Goal: Information Seeking & Learning: Check status

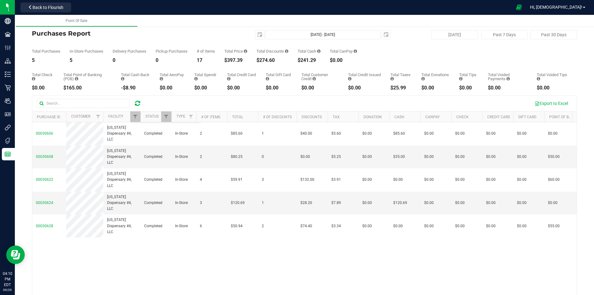
click at [142, 101] on div at bounding box center [138, 103] width 10 height 7
click at [139, 107] on div at bounding box center [92, 103] width 110 height 9
click at [136, 104] on icon at bounding box center [137, 103] width 5 height 6
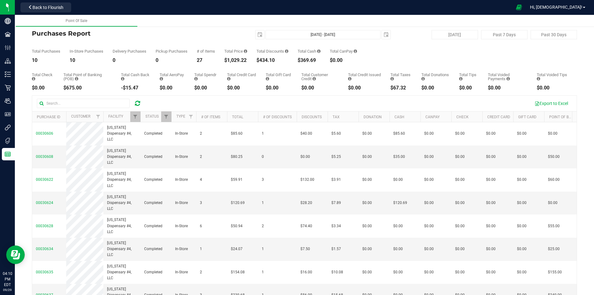
click at [241, 58] on div "$1,029.22" at bounding box center [235, 60] width 23 height 5
click at [232, 58] on div "$1,029.22" at bounding box center [235, 60] width 23 height 5
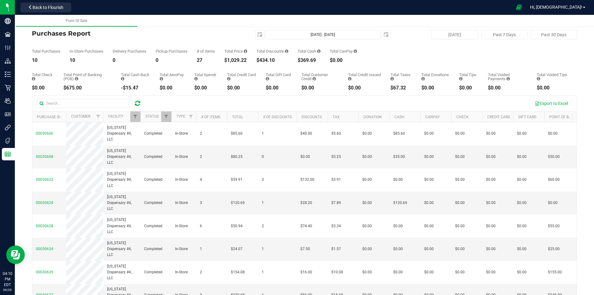
click at [232, 57] on div "Total Price $1,029.22" at bounding box center [235, 56] width 23 height 14
click at [255, 73] on div "Total Check $0.00 Total Point of Banking (POB) $675.00 Total Cash Back -$15.47 …" at bounding box center [304, 77] width 545 height 28
click at [133, 114] on link "Filter" at bounding box center [135, 116] width 10 height 11
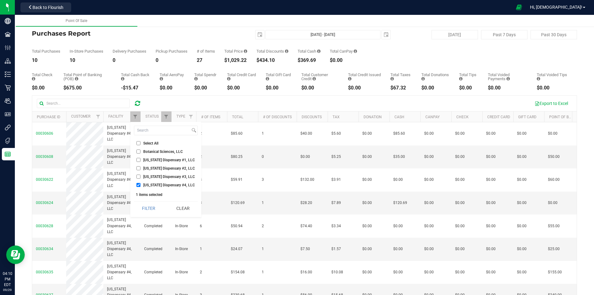
drag, startPoint x: 153, startPoint y: 190, endPoint x: 148, endPoint y: 185, distance: 6.8
click at [150, 187] on div "Select All Botanical Sciences, LLC [US_STATE] Dispensary #1, LLC [US_STATE] Dis…" at bounding box center [165, 169] width 71 height 95
click at [148, 185] on span "[US_STATE] Dispensary #4, LLC" at bounding box center [169, 185] width 52 height 4
click at [140, 185] on input "[US_STATE] Dispensary #4, LLC" at bounding box center [138, 185] width 4 height 4
checkbox input "false"
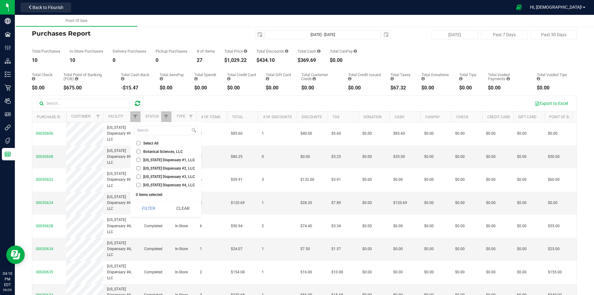
click at [149, 173] on li "[US_STATE] Dispensary #3, LLC" at bounding box center [166, 176] width 64 height 6
click at [147, 180] on li "[US_STATE] Dispensary #3, LLC" at bounding box center [166, 176] width 64 height 6
click at [147, 177] on span "[US_STATE] Dispensary #3, LLC" at bounding box center [169, 177] width 52 height 4
click at [140, 177] on input "[US_STATE] Dispensary #3, LLC" at bounding box center [138, 176] width 4 height 4
click at [151, 209] on button "Filter" at bounding box center [149, 208] width 30 height 14
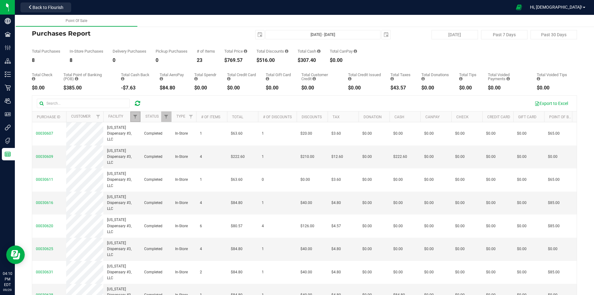
click at [137, 113] on link "Filter" at bounding box center [135, 116] width 10 height 11
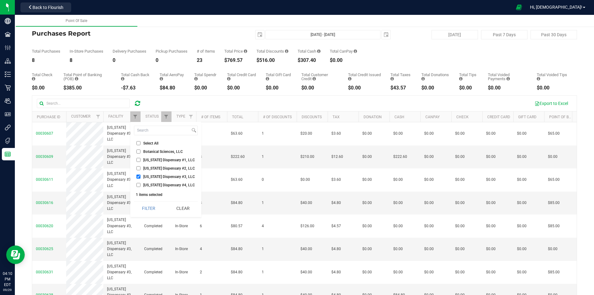
click at [148, 176] on span "[US_STATE] Dispensary #3, LLC" at bounding box center [169, 177] width 52 height 4
click at [140, 176] on input "[US_STATE] Dispensary #3, LLC" at bounding box center [138, 176] width 4 height 4
checkbox input "false"
click at [150, 170] on span "[US_STATE] Dispensary #2, LLC" at bounding box center [169, 168] width 52 height 4
click at [140, 170] on input "[US_STATE] Dispensary #2, LLC" at bounding box center [138, 168] width 4 height 4
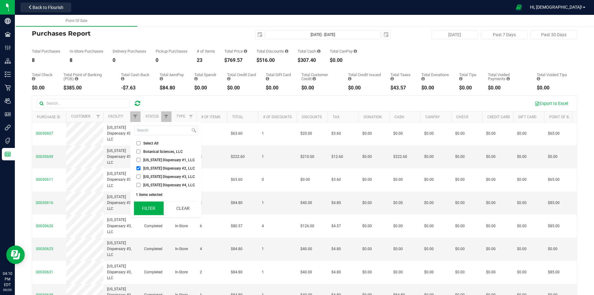
click at [148, 204] on button "Filter" at bounding box center [149, 208] width 30 height 14
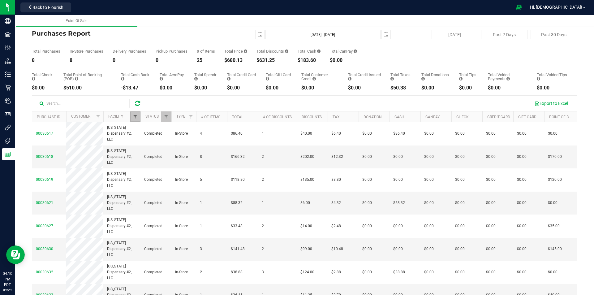
click at [136, 115] on span "Filter" at bounding box center [135, 116] width 5 height 5
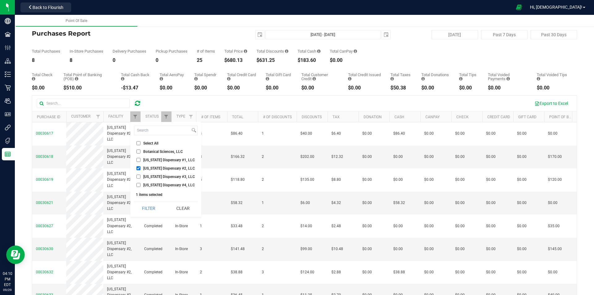
click at [140, 169] on input "[US_STATE] Dispensary #2, LLC" at bounding box center [138, 168] width 4 height 4
checkbox input "false"
click at [137, 159] on input "[US_STATE] Dispensary #1, LLC" at bounding box center [138, 160] width 4 height 4
click at [146, 210] on button "Filter" at bounding box center [149, 208] width 30 height 14
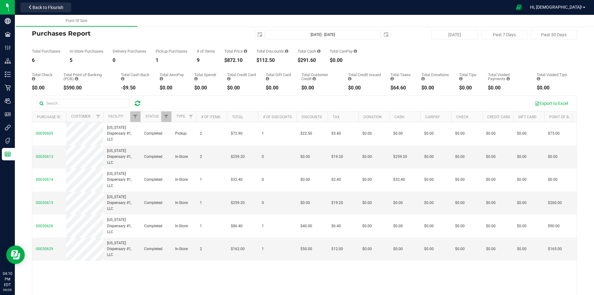
click at [143, 115] on th "Status" at bounding box center [155, 116] width 31 height 11
click at [134, 118] on span "Filter" at bounding box center [135, 116] width 5 height 5
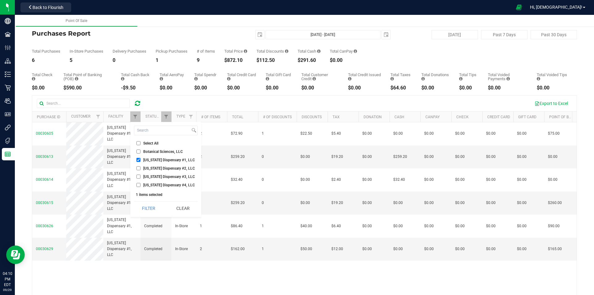
click at [139, 160] on input "[US_STATE] Dispensary #1, LLC" at bounding box center [138, 160] width 4 height 4
checkbox input "false"
click at [140, 186] on label "[US_STATE] Dispensary #4, LLC" at bounding box center [165, 185] width 58 height 4
click at [140, 186] on input "[US_STATE] Dispensary #4, LLC" at bounding box center [138, 185] width 4 height 4
checkbox input "true"
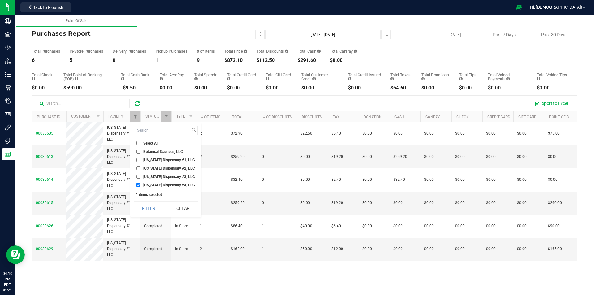
click at [143, 200] on div "Select All Botanical Sciences, LLC [US_STATE] Dispensary #1, LLC [US_STATE] Dis…" at bounding box center [165, 169] width 71 height 95
click at [144, 202] on button "Filter" at bounding box center [149, 208] width 30 height 14
